Goal: Information Seeking & Learning: Learn about a topic

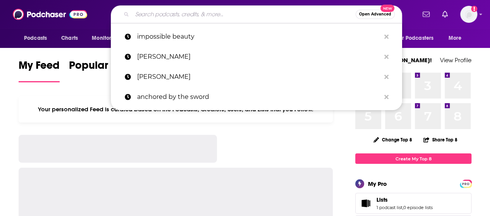
click at [216, 19] on input "Search podcasts, credits, & more..." at bounding box center [243, 14] width 223 height 12
type input "t"
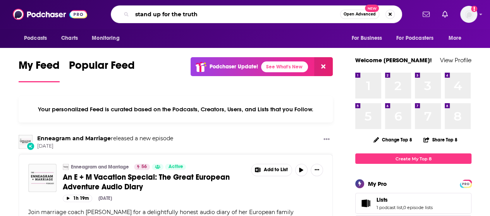
type input "stand up for the truth"
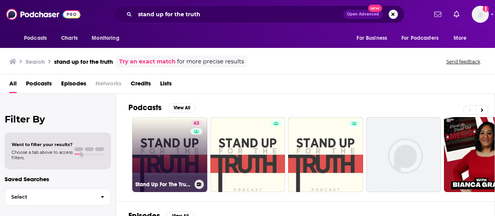
click at [178, 158] on link "63 Stand Up For The Truth Podcast" at bounding box center [169, 154] width 75 height 75
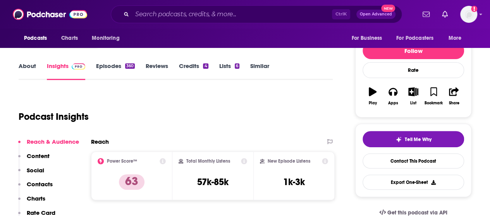
scroll to position [86, 0]
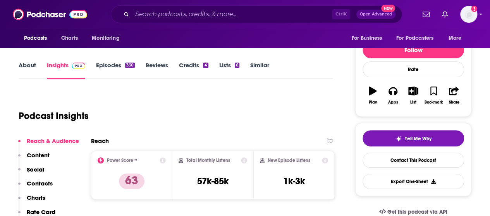
click at [209, 7] on div "Ctrl K Open Advanced New" at bounding box center [256, 14] width 291 height 18
click at [210, 14] on input "Search podcasts, credits, & more..." at bounding box center [232, 14] width 200 height 12
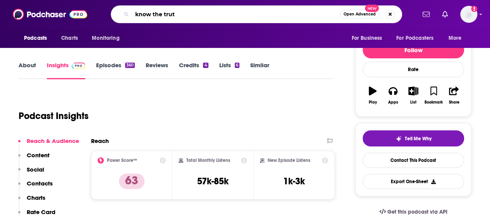
type input "know the truth"
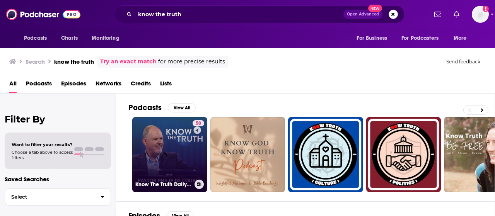
click at [177, 137] on link "50 Know The Truth Daily Broadcast" at bounding box center [169, 154] width 75 height 75
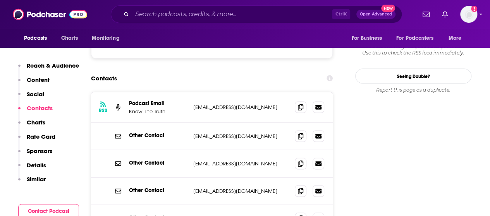
scroll to position [688, 0]
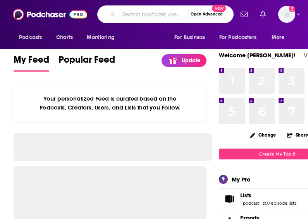
click at [149, 15] on input "Search podcasts, credits, & more..." at bounding box center [152, 14] width 69 height 12
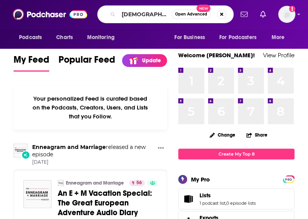
type input "jesus calling"
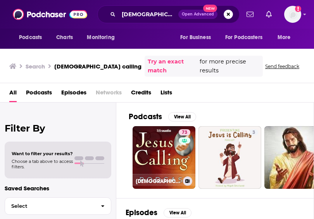
click at [179, 140] on div "73" at bounding box center [185, 152] width 14 height 47
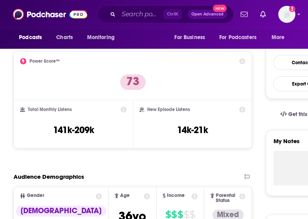
scroll to position [178, 0]
